Goal: Communication & Community: Answer question/provide support

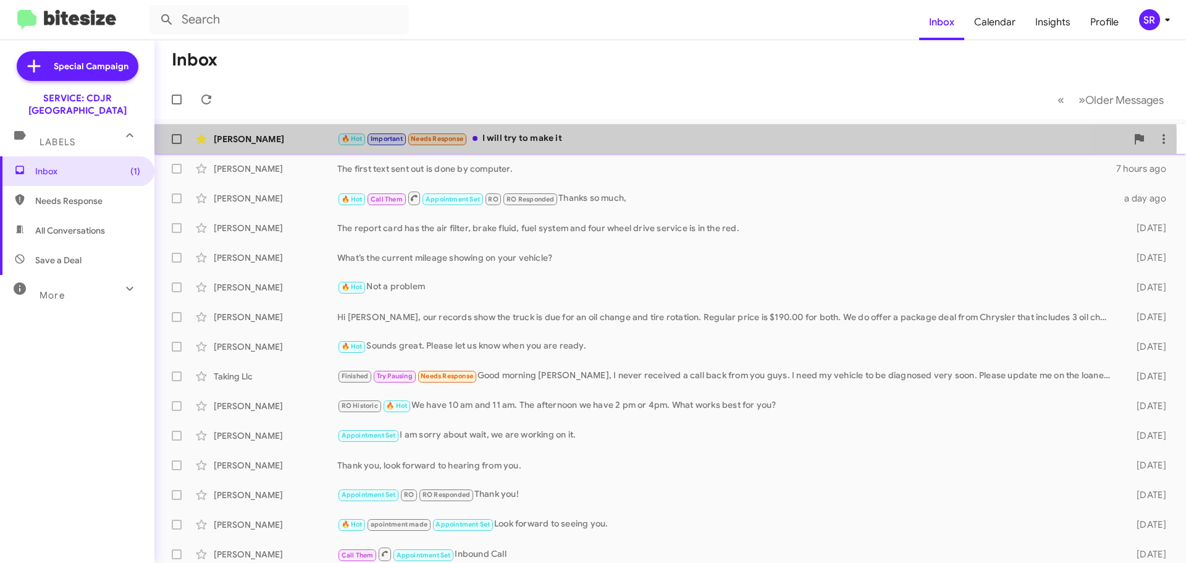
click at [585, 142] on div "🔥 Hot Important Needs Response I will try to make it" at bounding box center [732, 139] width 790 height 14
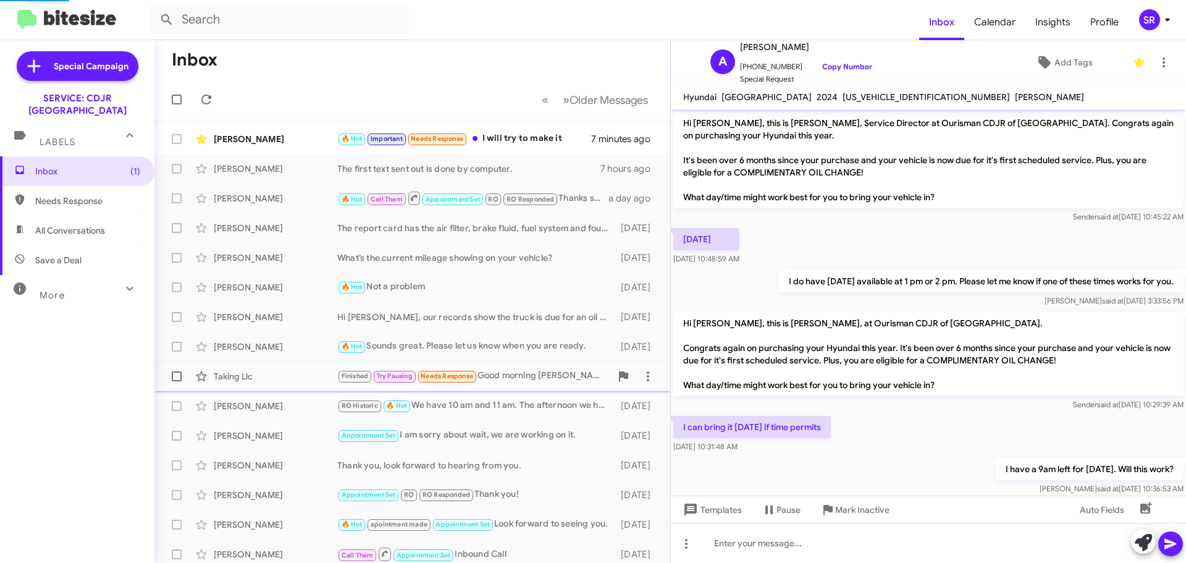
scroll to position [111, 0]
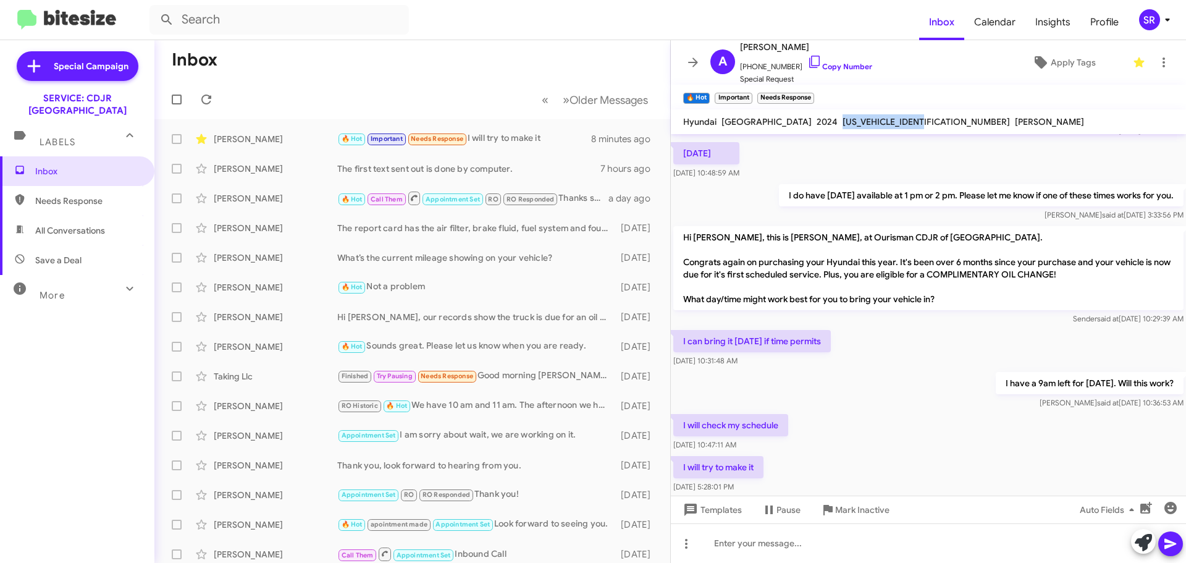
drag, startPoint x: 872, startPoint y: 120, endPoint x: 779, endPoint y: 130, distance: 93.2
click at [779, 130] on mat-toolbar "Hyundai Tucson 2024 [US_VEHICLE_IDENTIFICATION_NUMBER] [PERSON_NAME]" at bounding box center [928, 121] width 515 height 25
copy span "[US_VEHICLE_IDENTIFICATION_NUMBER]"
click at [1163, 59] on icon at bounding box center [1164, 62] width 2 height 10
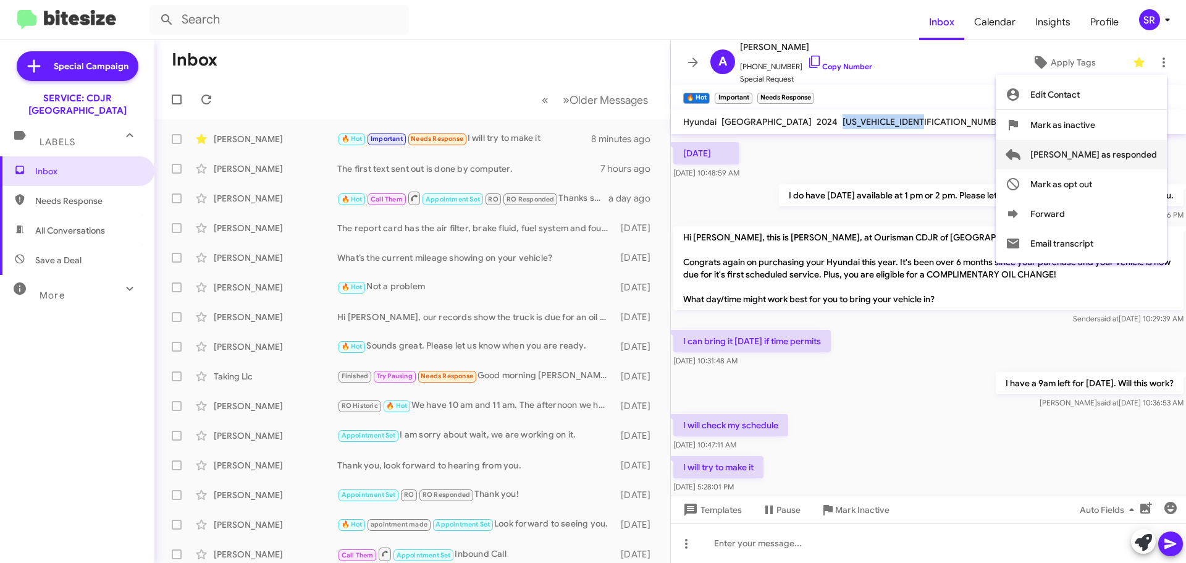
click at [1115, 153] on span "[PERSON_NAME] as responded" at bounding box center [1094, 155] width 127 height 30
